Goal: Find specific page/section: Find specific page/section

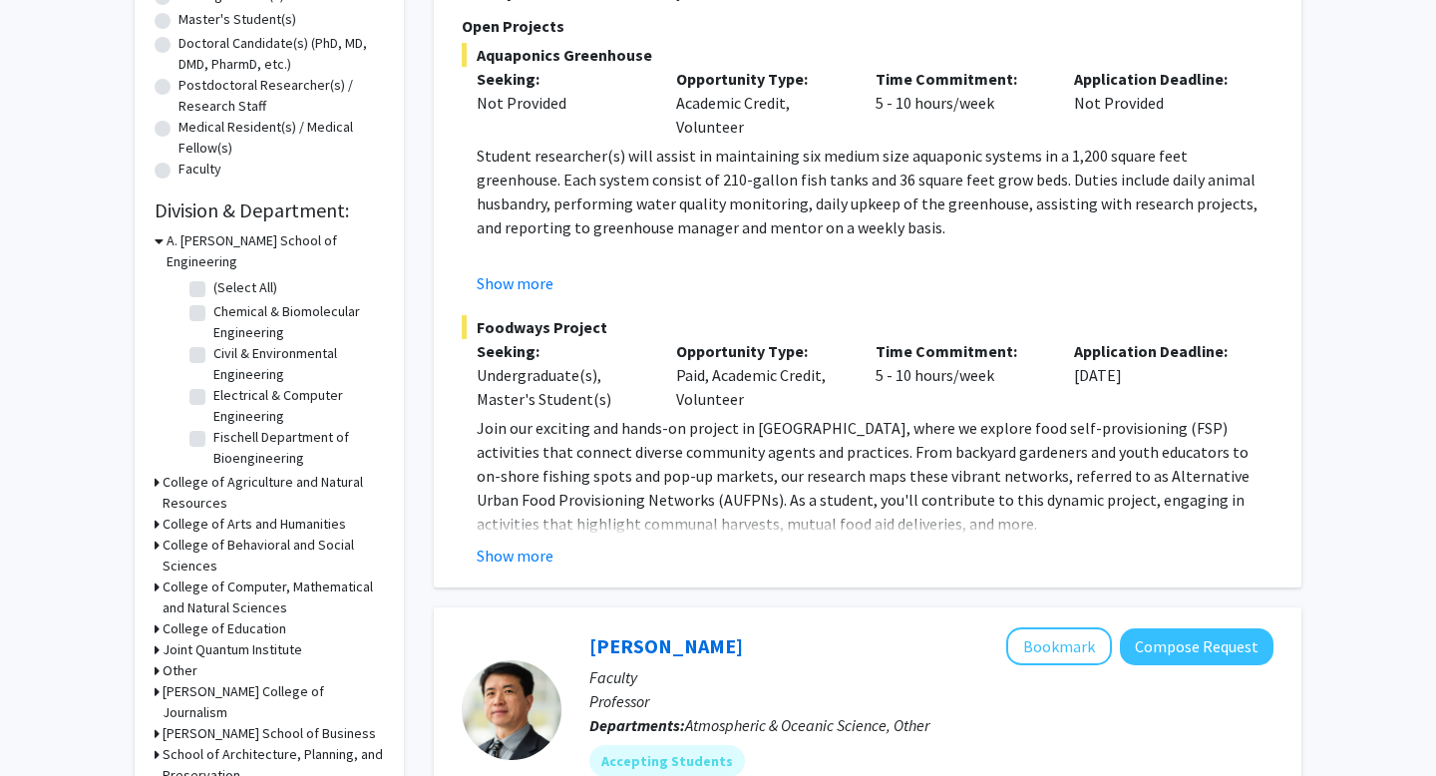
scroll to position [418, 0]
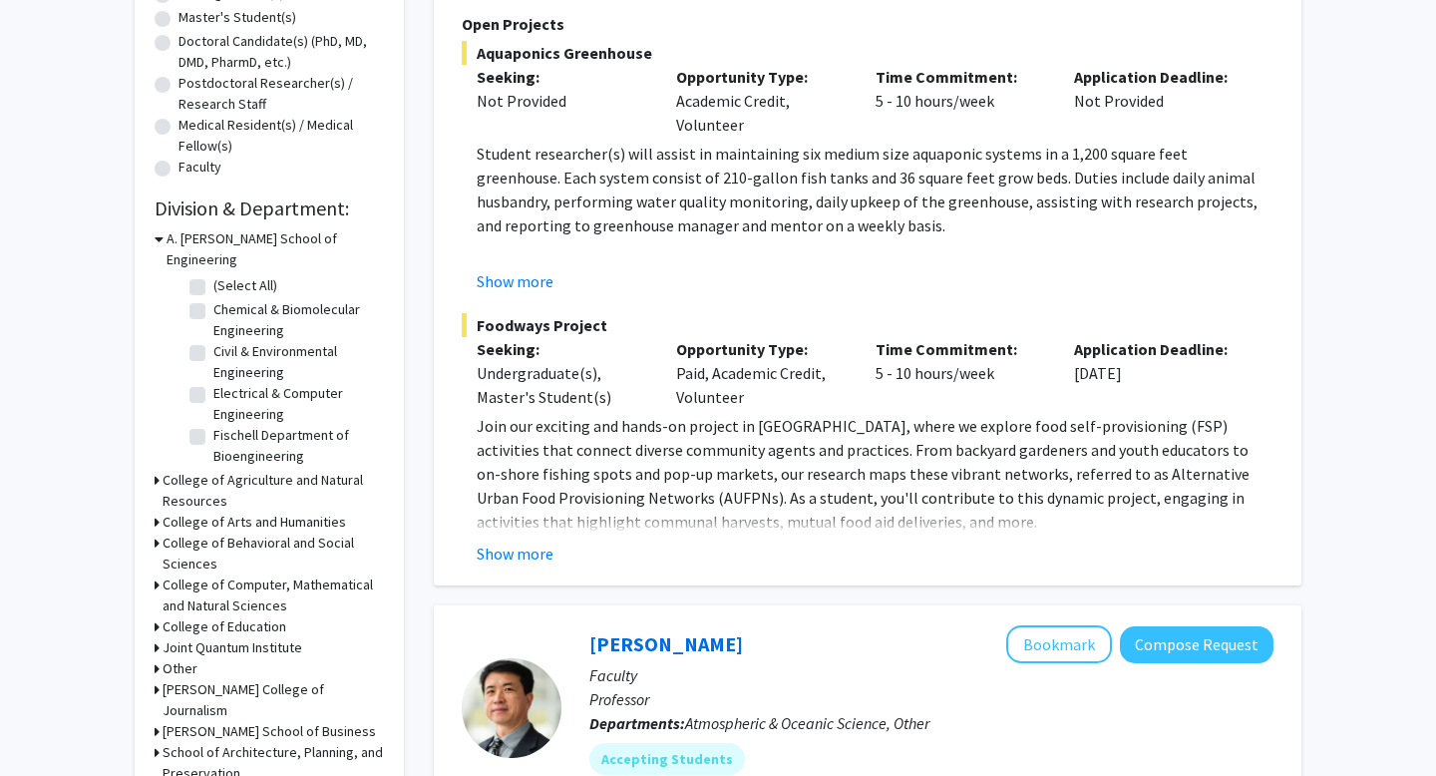
click at [203, 470] on h3 "College of Agriculture and Natural Resources" at bounding box center [273, 491] width 221 height 42
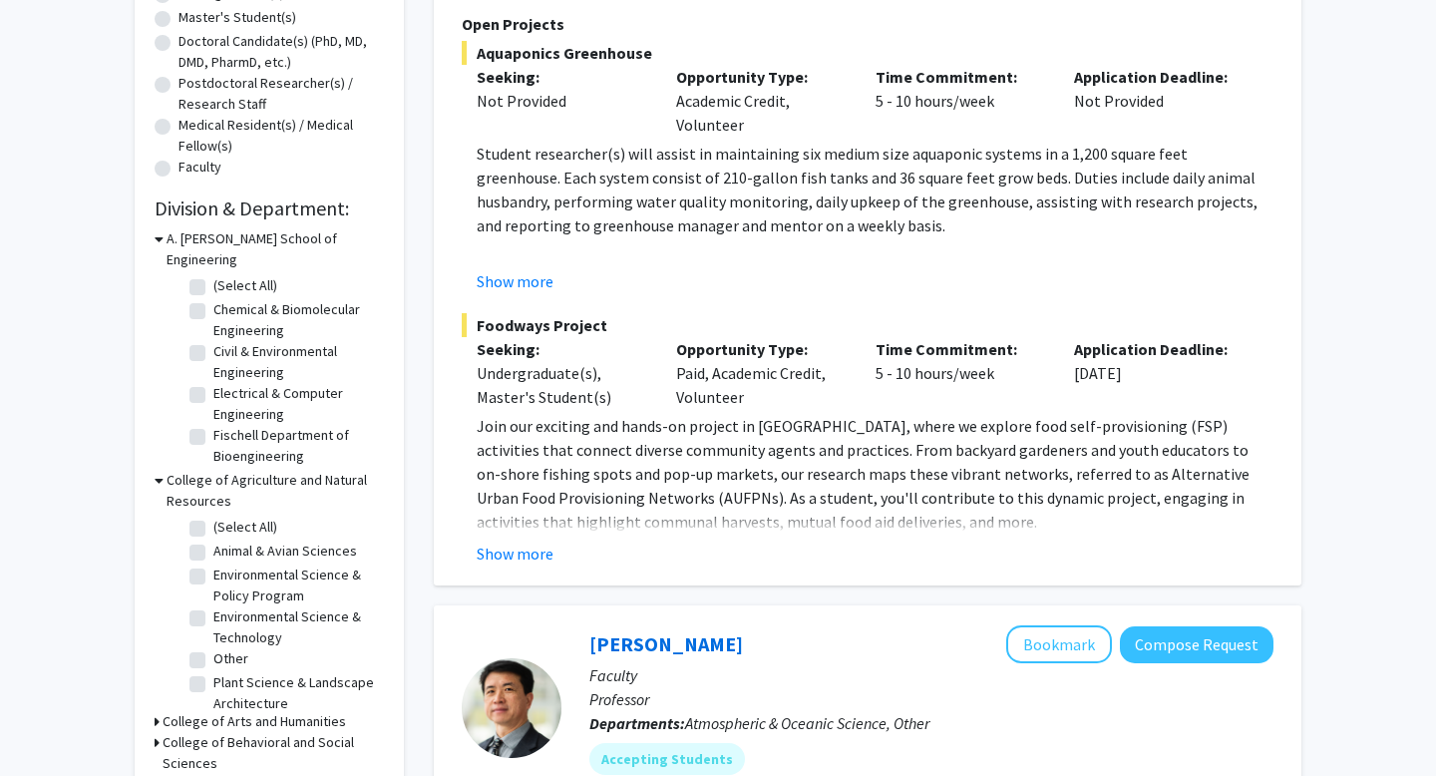
click at [213, 517] on label "(Select All)" at bounding box center [245, 527] width 64 height 21
click at [213, 517] on input "(Select All)" at bounding box center [219, 523] width 13 height 13
checkbox input "true"
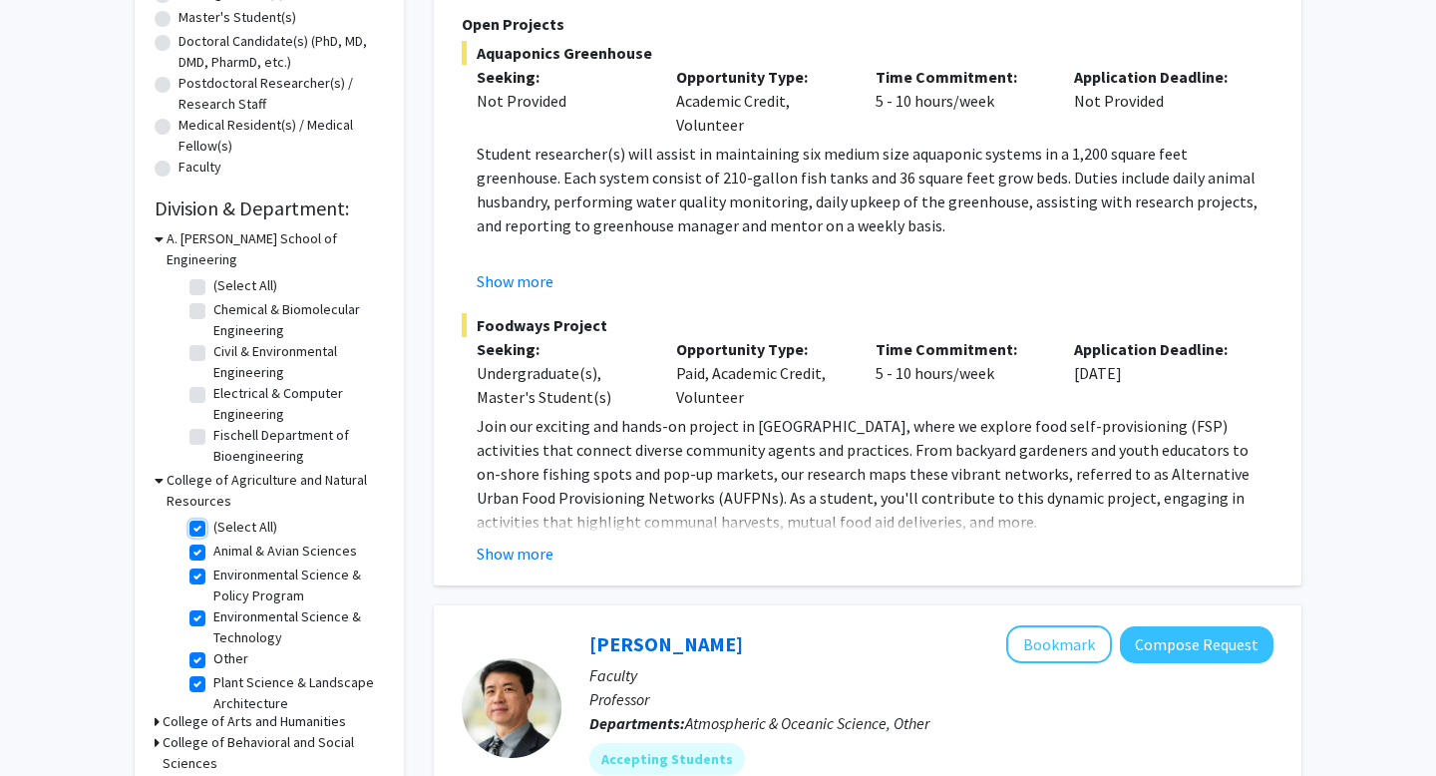
checkbox input "true"
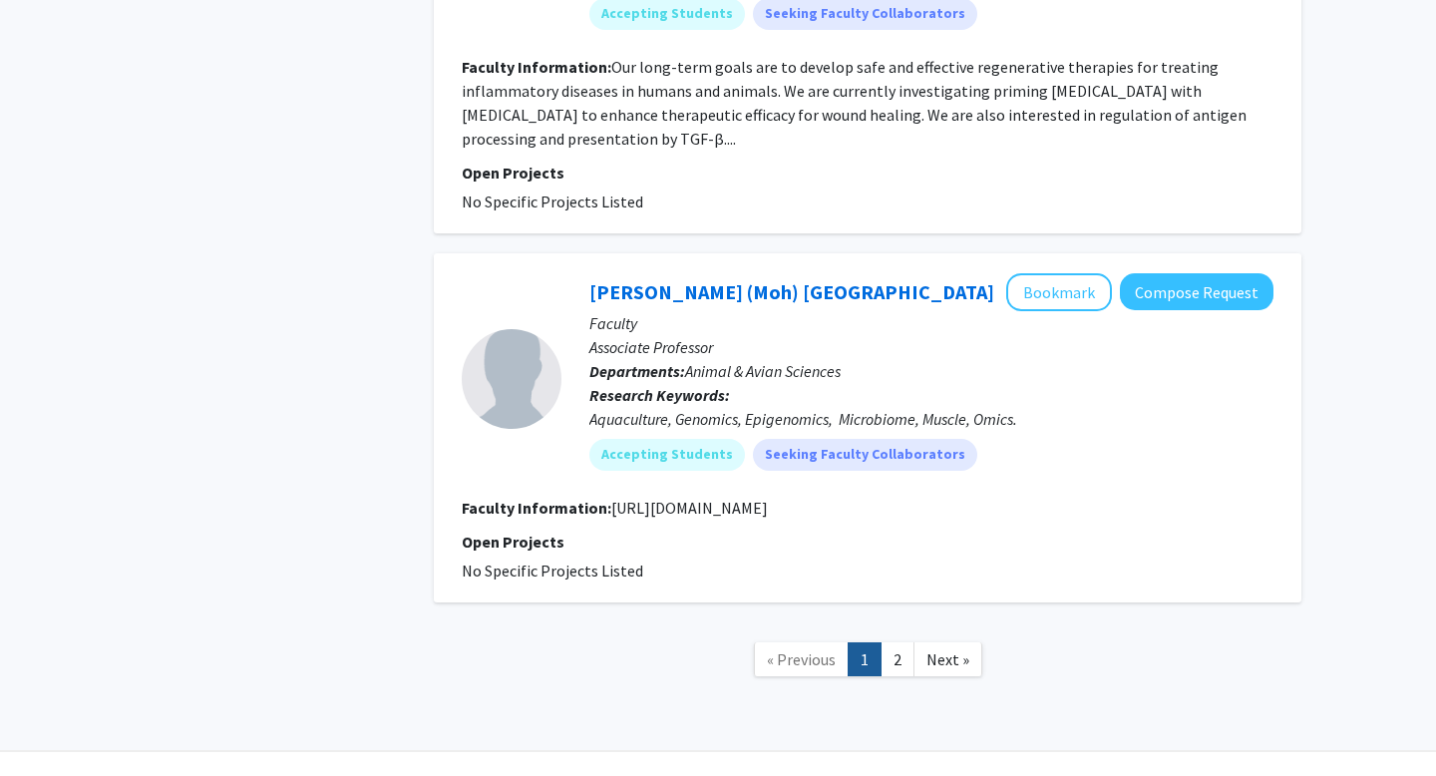
scroll to position [5025, 0]
